Goal: Task Accomplishment & Management: Manage account settings

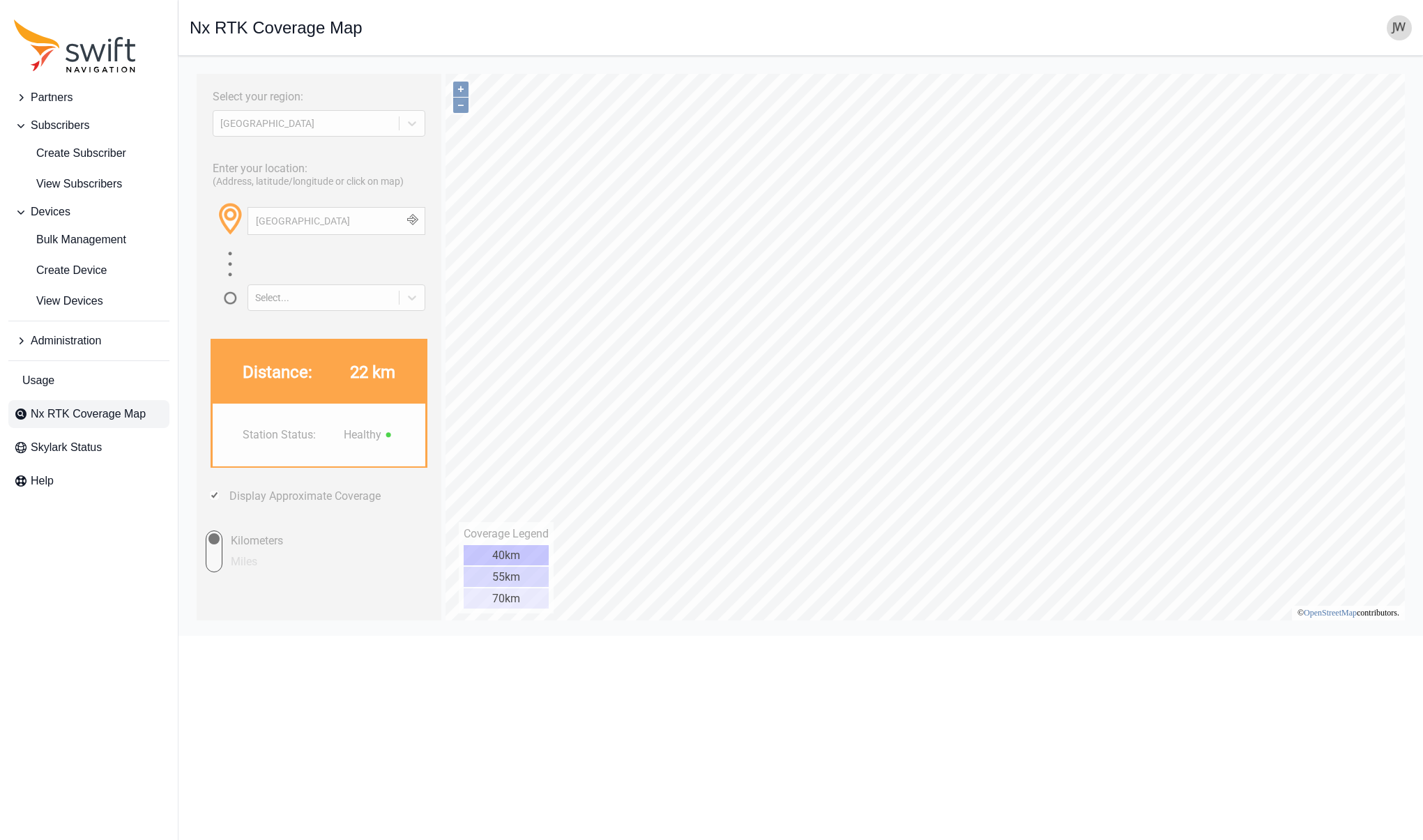
click at [44, 94] on span "Partners" at bounding box center [52, 98] width 42 height 16
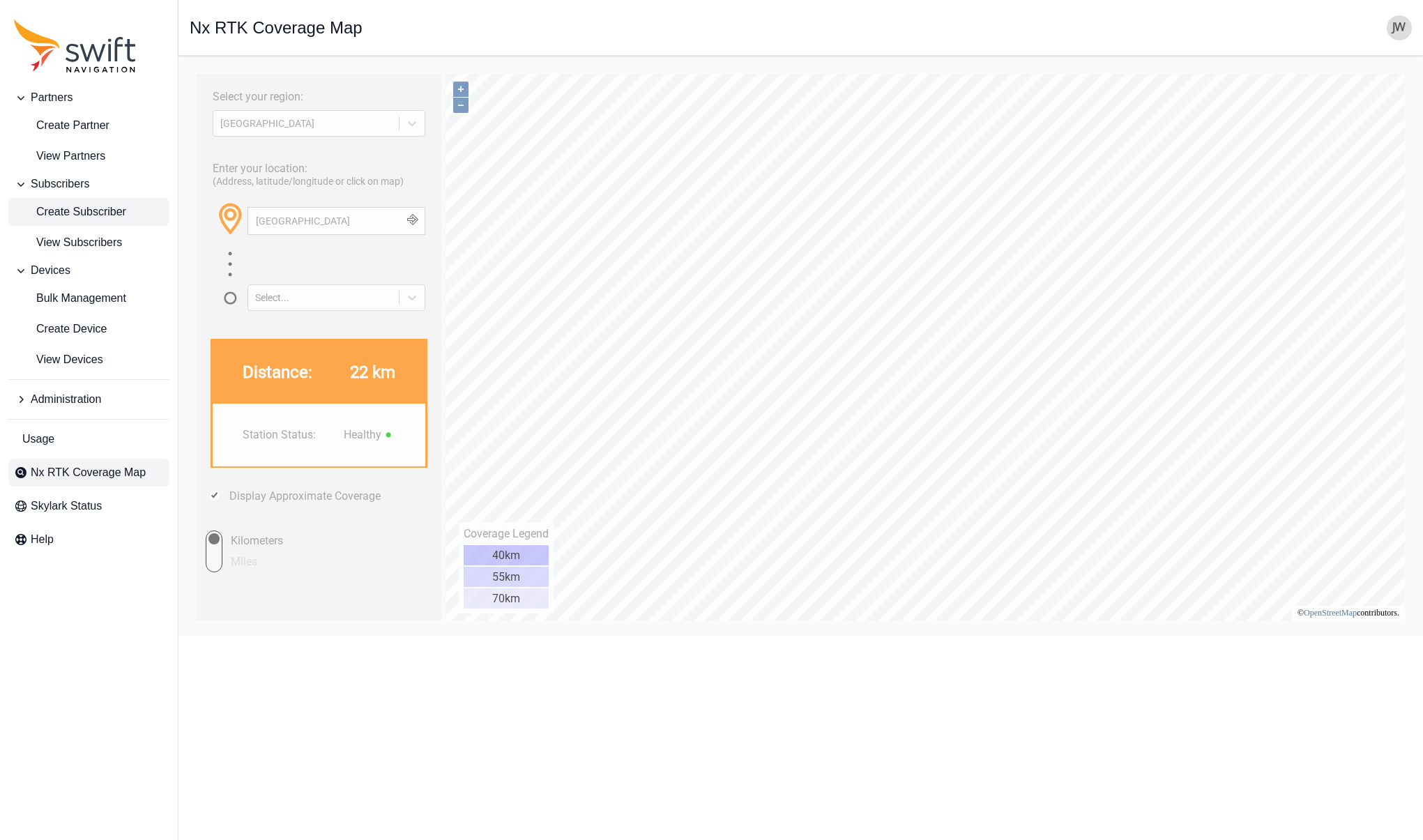
click at [53, 205] on span "Create Subscriber" at bounding box center [70, 212] width 112 height 16
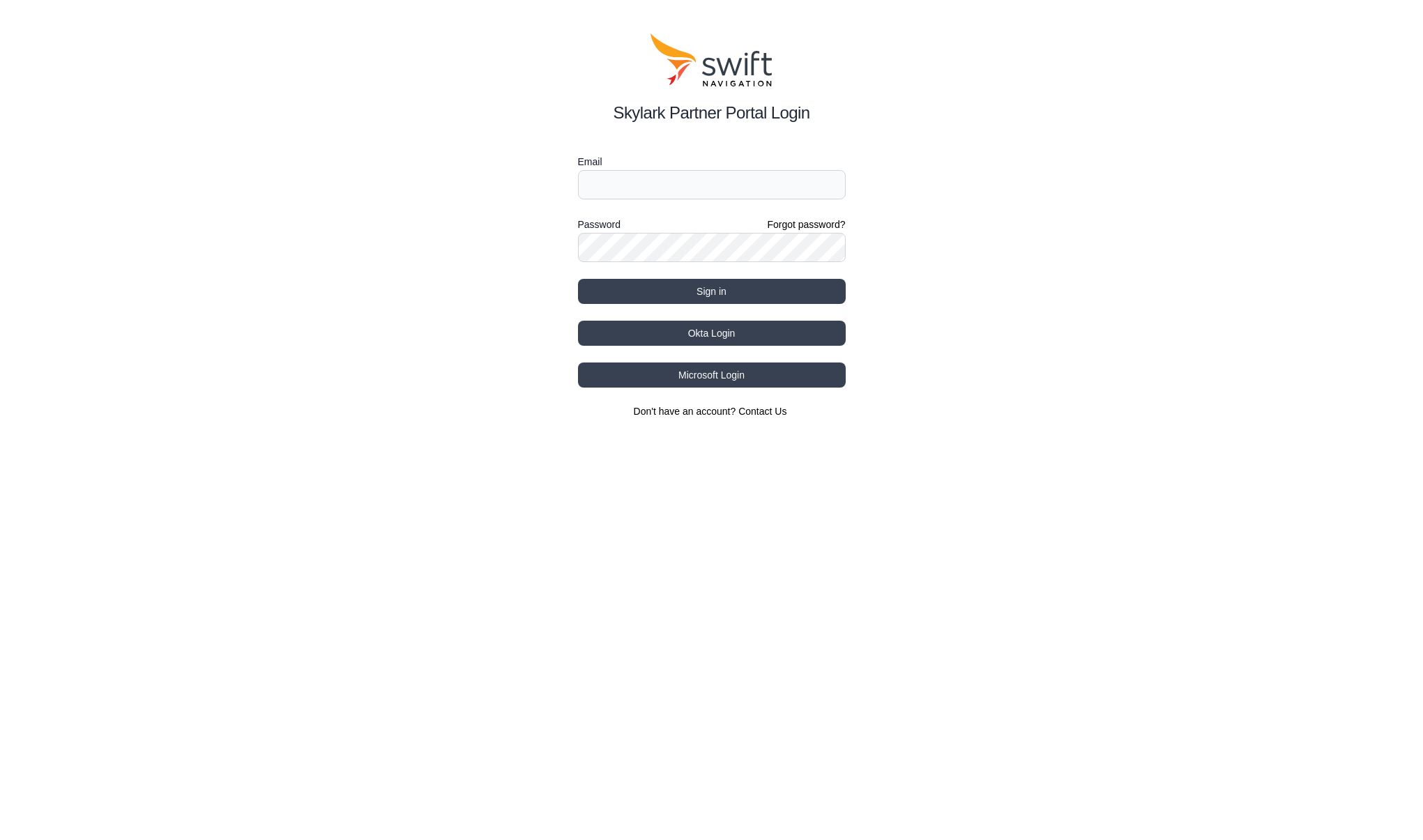
click at [604, 187] on input "Email" at bounding box center [712, 185] width 268 height 29
type input "jwhite@swift-nav.com"
click at [718, 326] on button "Okta Login" at bounding box center [712, 333] width 268 height 25
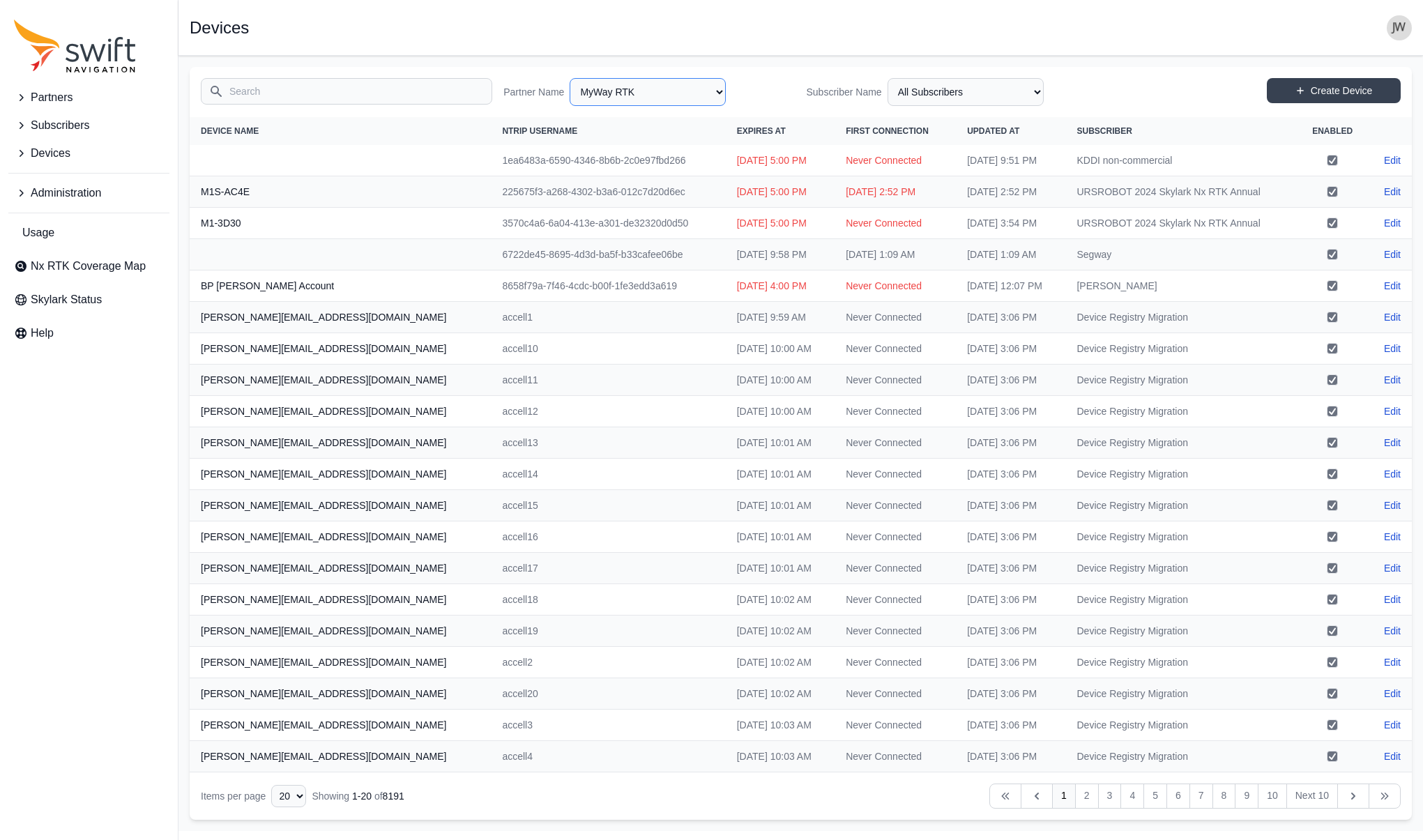
select select "15ebad76-1d73-4249-bd67-b5d560574fd4"
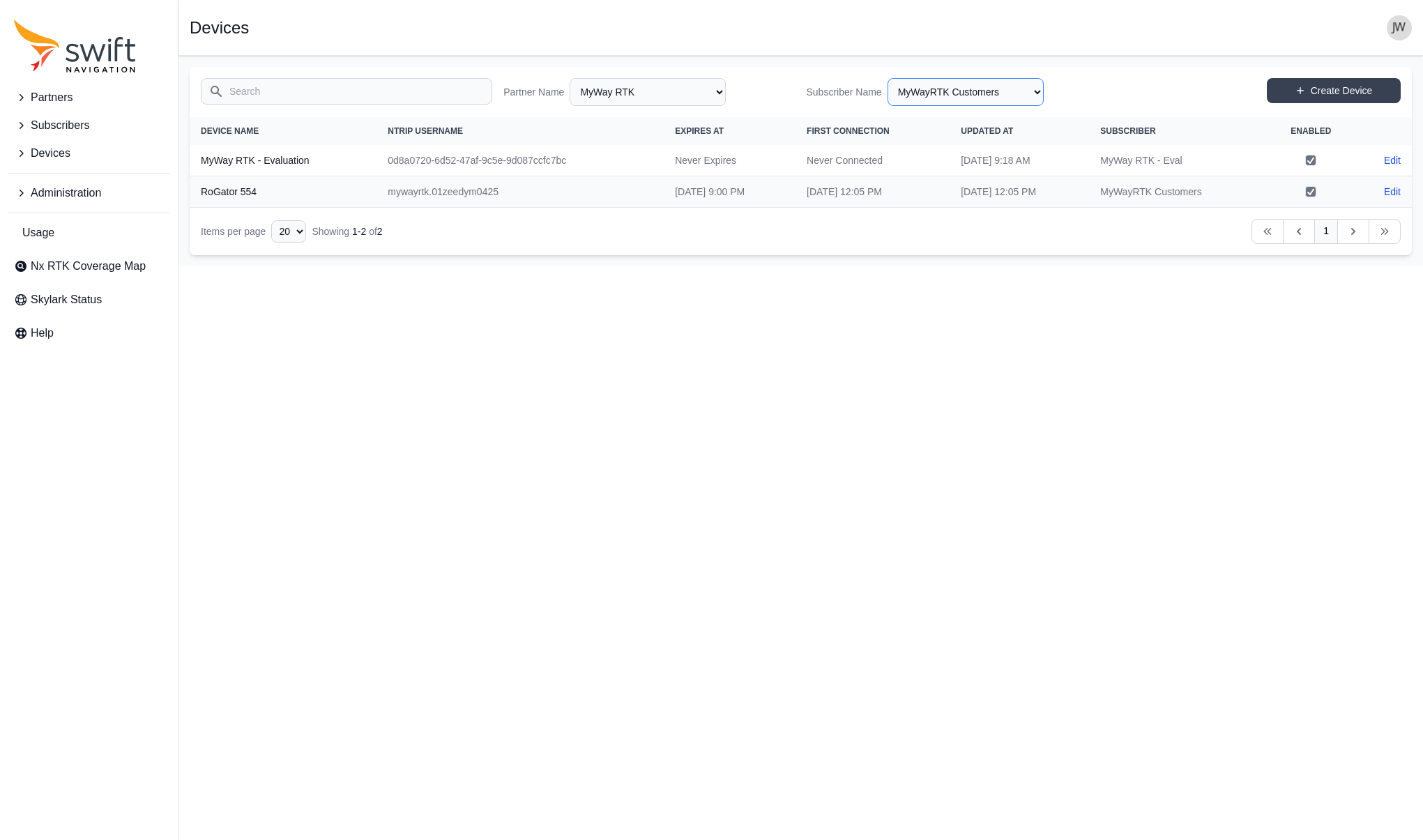
select select "cedde840-5396-42c7-815a-fb24addfc857"
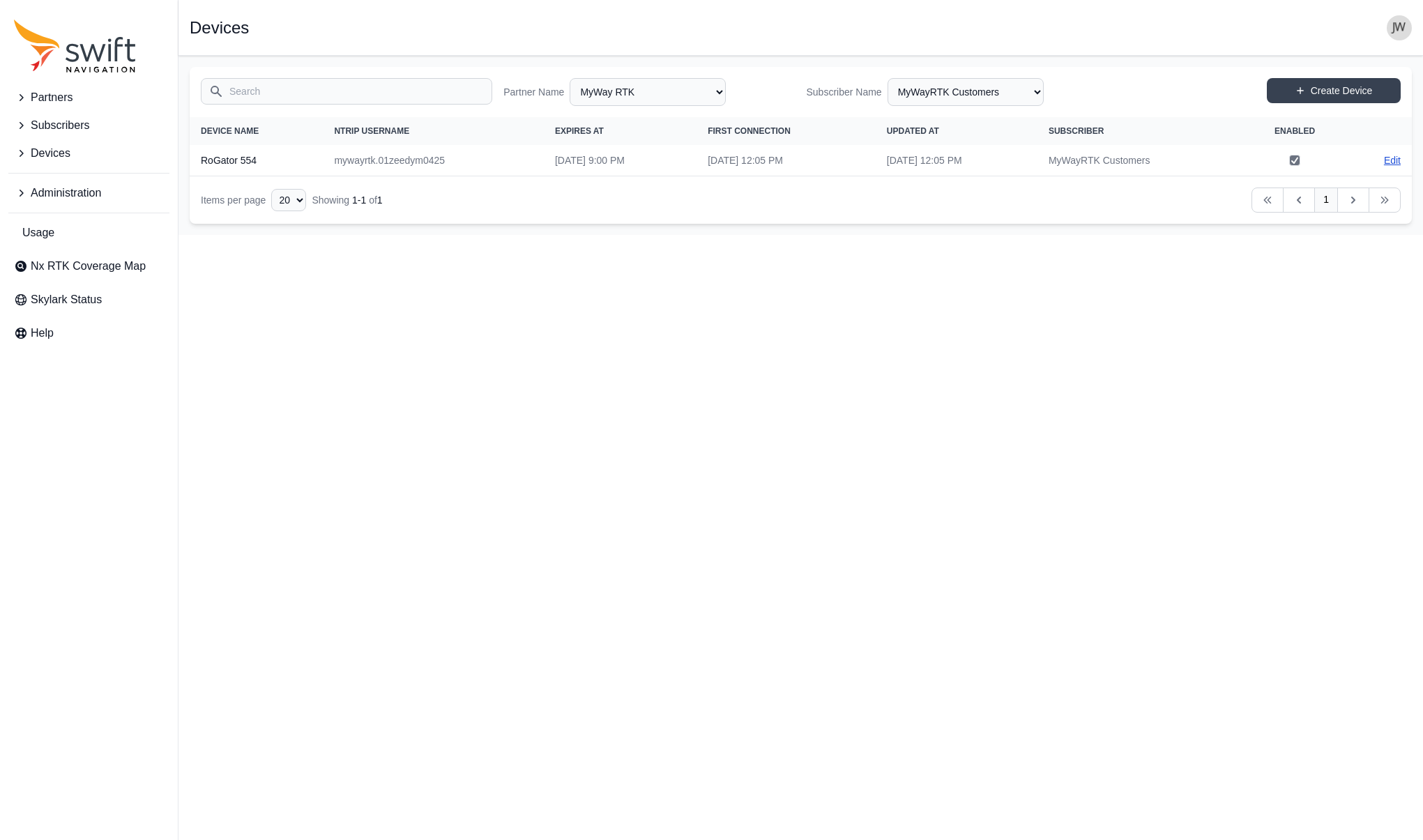
click at [1394, 162] on link "Edit" at bounding box center [1392, 159] width 16 height 14
select select "15ebad76-1d73-4249-bd67-b5d560574fd4"
select select "cedde840-5396-42c7-815a-fb24addfc857"
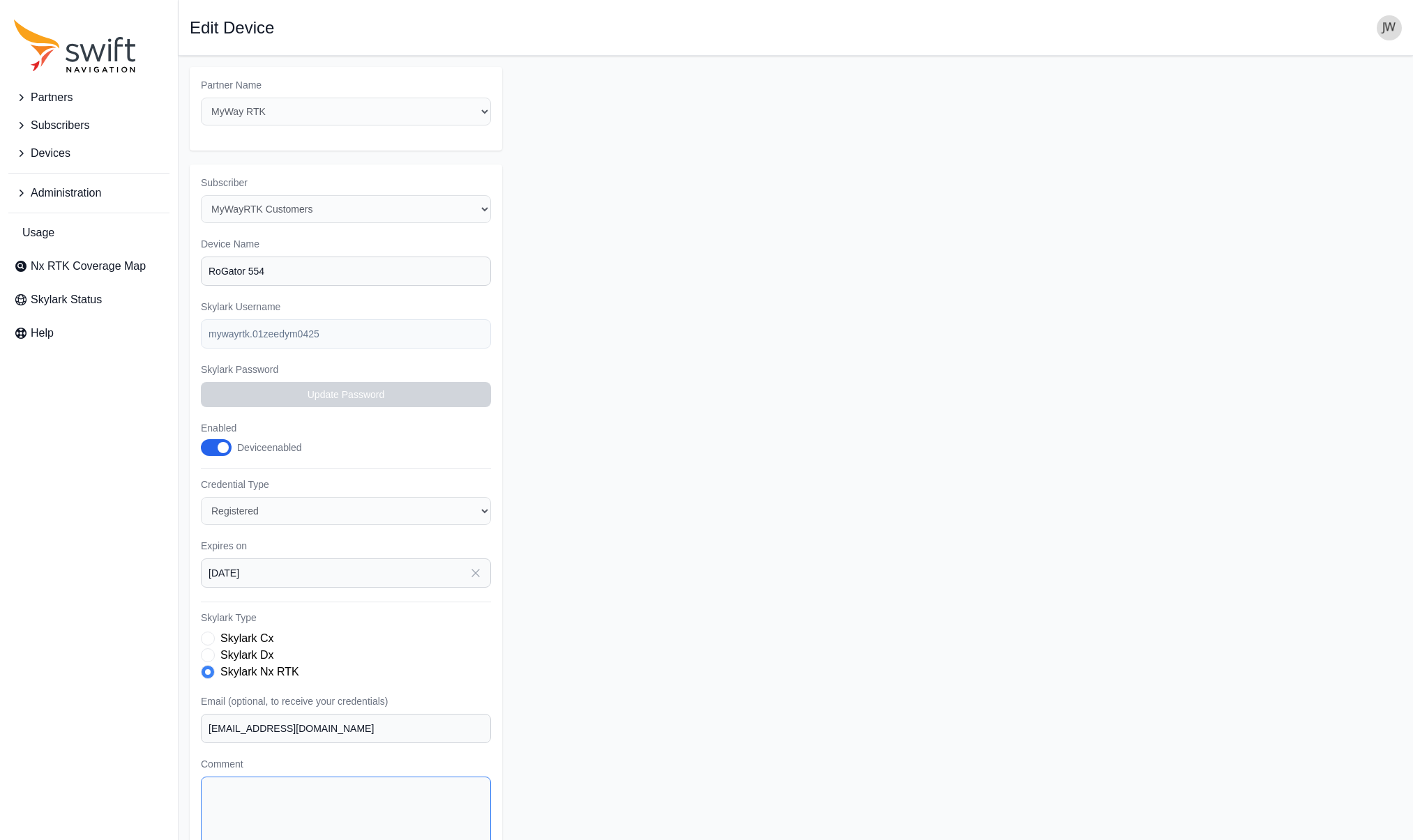
click at [234, 777] on textarea "Comment" at bounding box center [346, 819] width 290 height 85
type textarea "T"
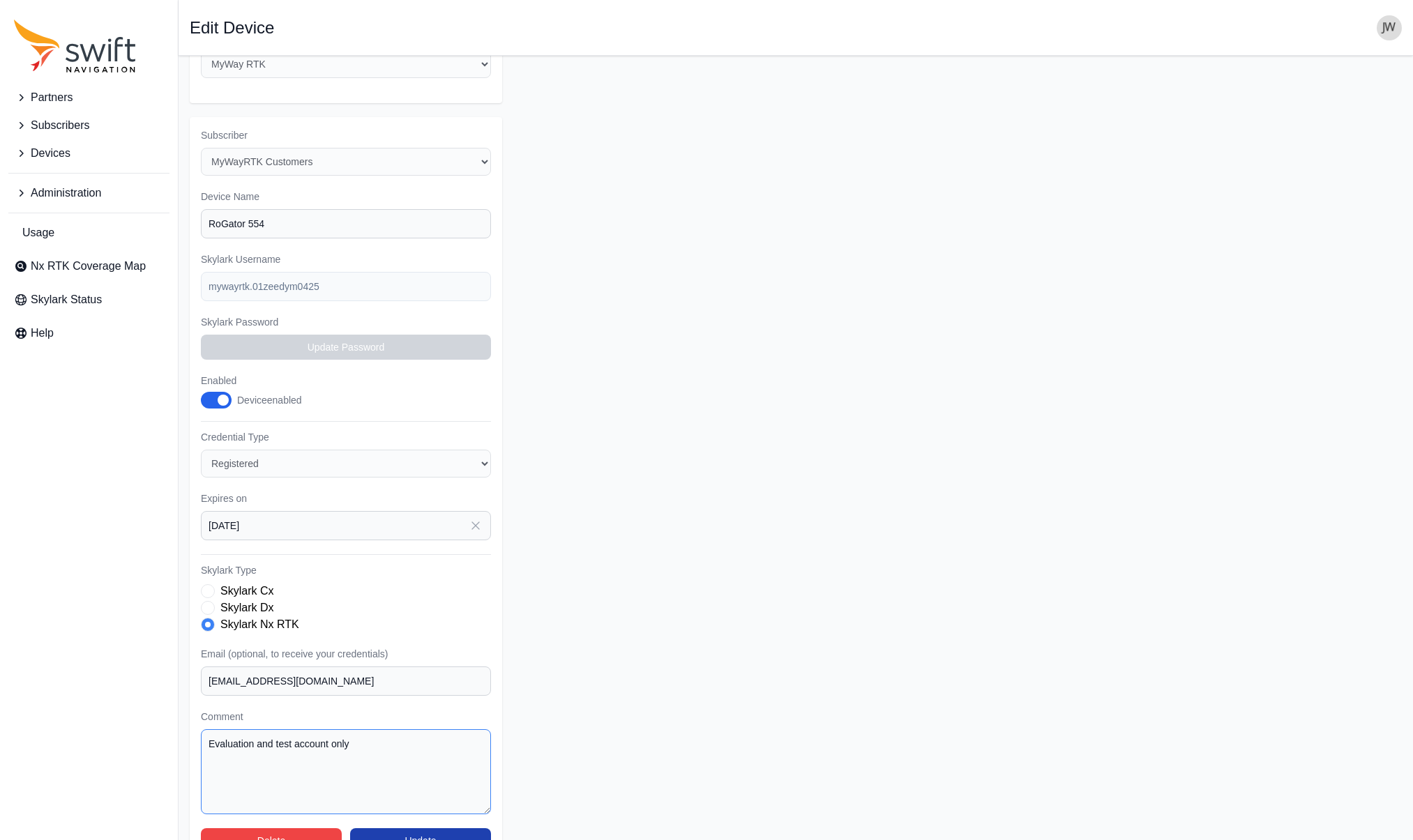
type textarea "Evaluation and test account only"
click at [411, 828] on button "Update" at bounding box center [421, 841] width 141 height 25
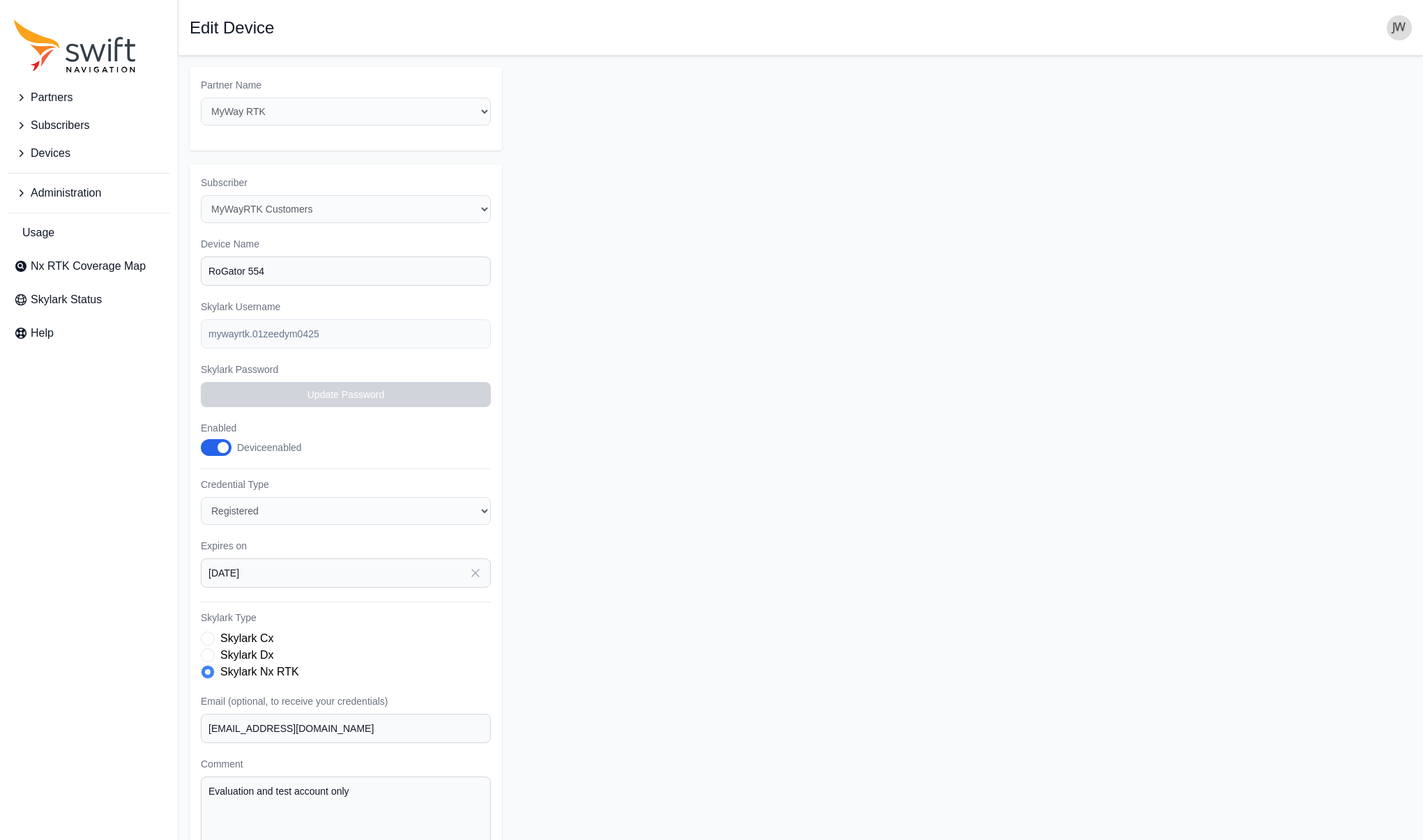
select select "15ebad76-1d73-4249-bd67-b5d560574fd4"
select select "cedde840-5396-42c7-815a-fb24addfc857"
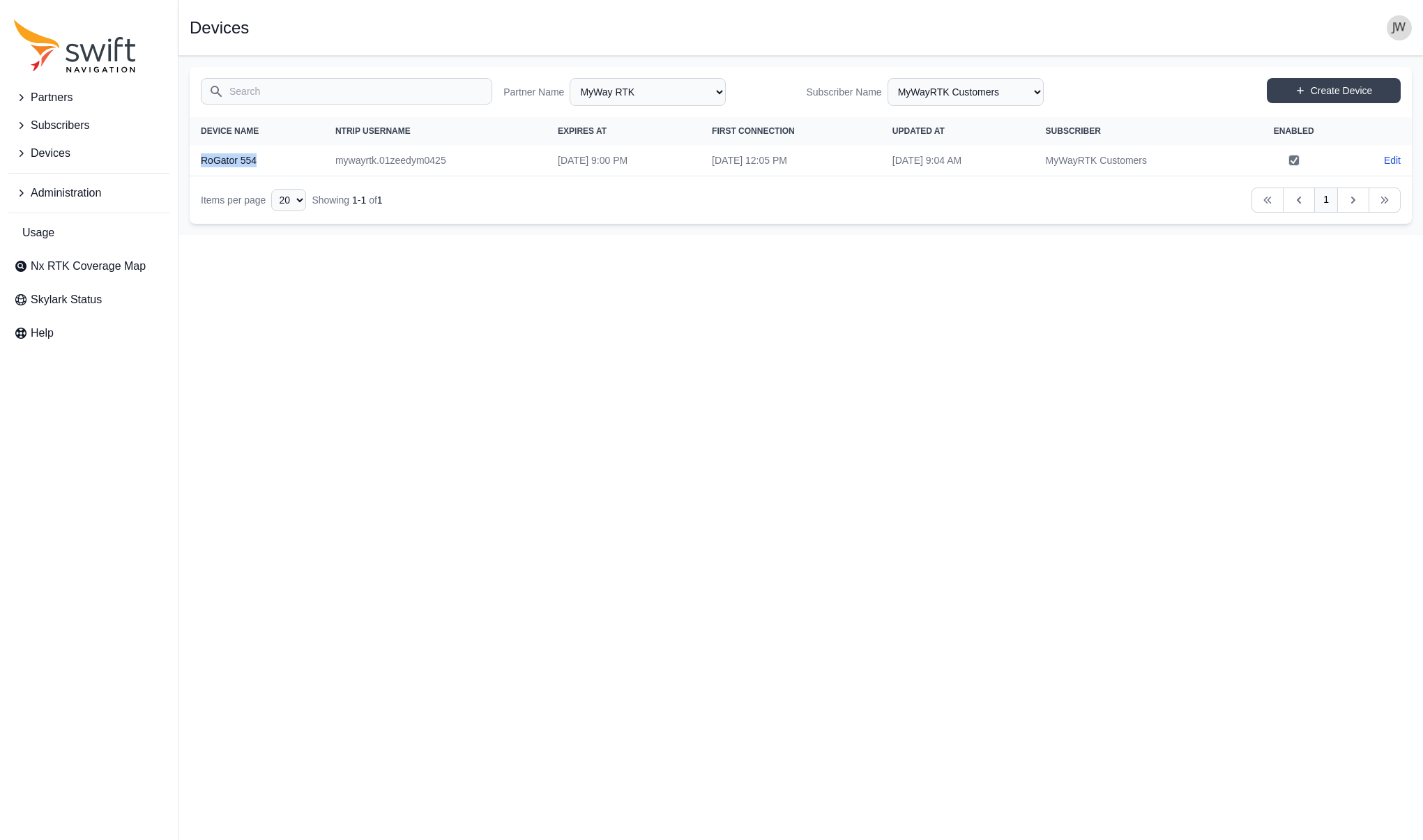
drag, startPoint x: 279, startPoint y: 160, endPoint x: 201, endPoint y: 159, distance: 78.0
click at [201, 159] on th "RoGator 554" at bounding box center [257, 160] width 135 height 32
copy th "RoGator 554"
